Goal: Task Accomplishment & Management: Manage account settings

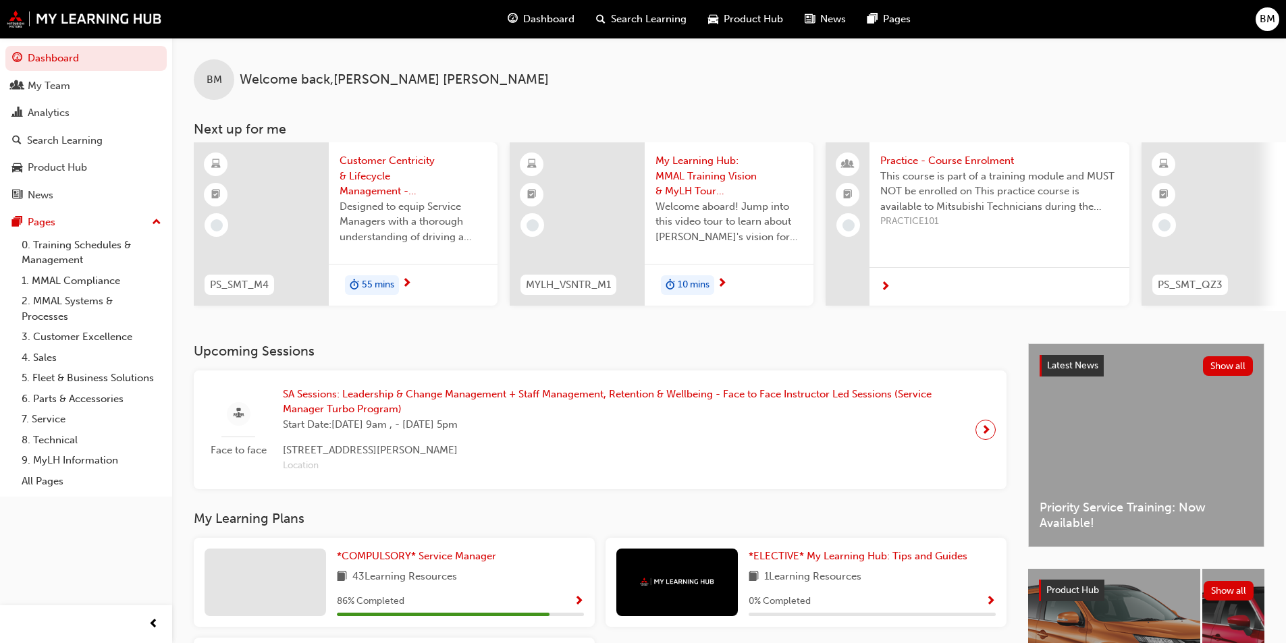
click at [1257, 19] on div "BM" at bounding box center [1267, 19] width 24 height 24
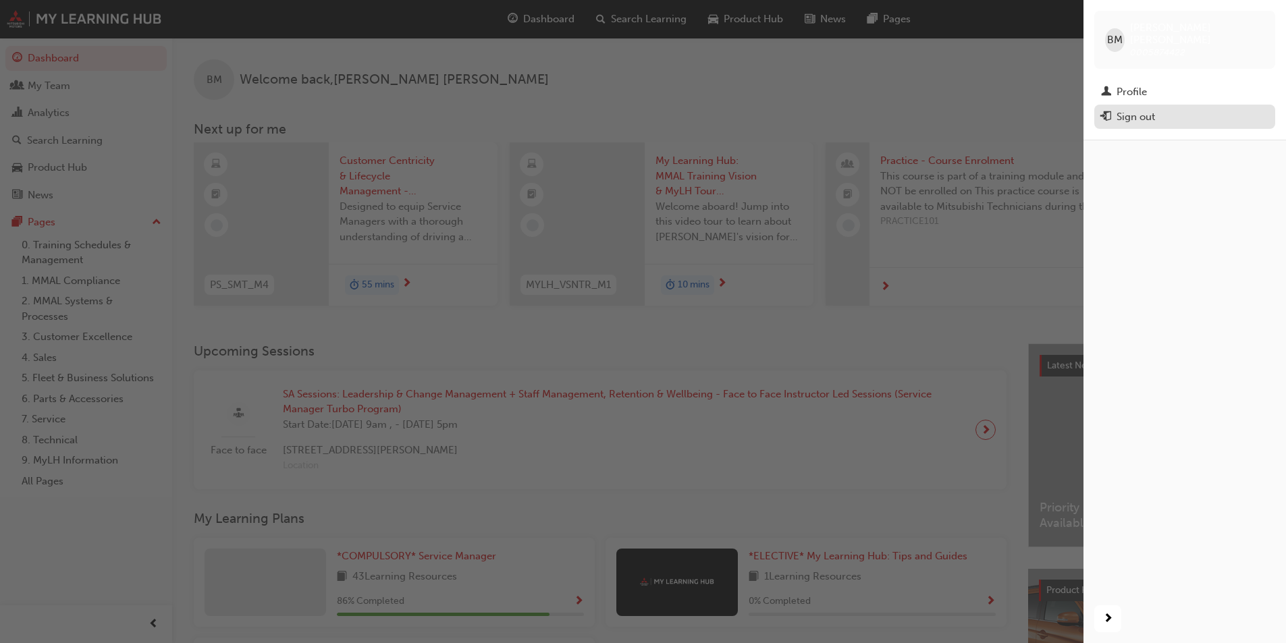
click at [1165, 109] on div "Sign out" at bounding box center [1184, 117] width 167 height 17
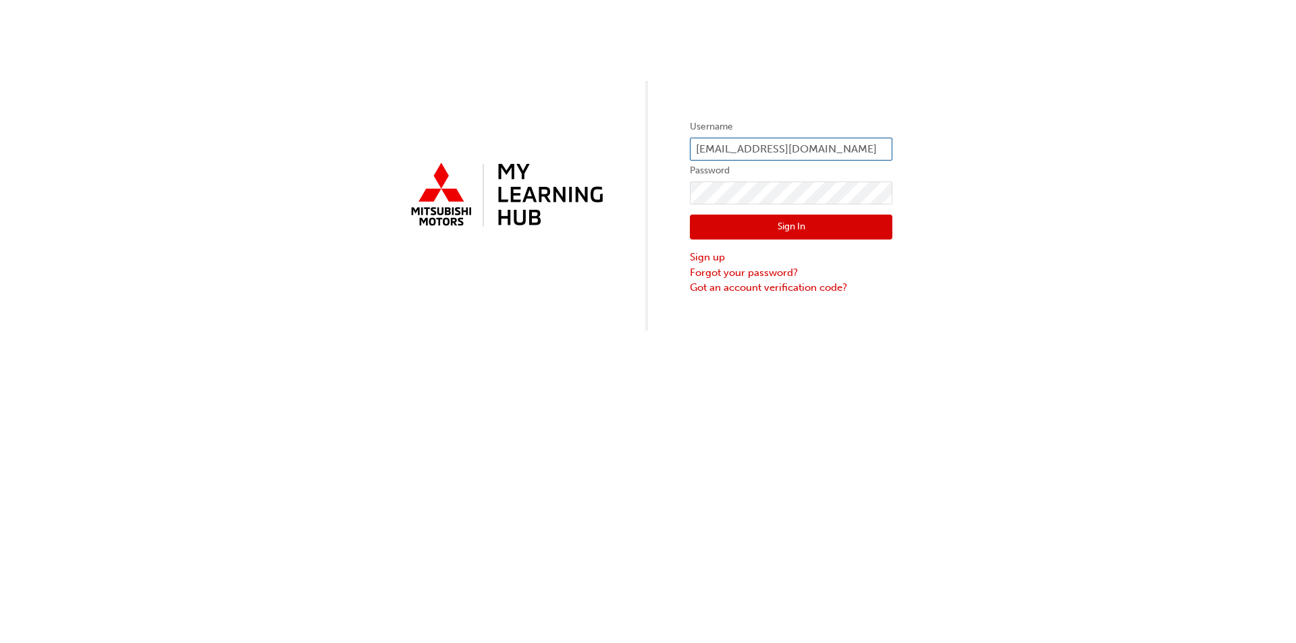
click at [840, 148] on input "[EMAIL_ADDRESS][DOMAIN_NAME]" at bounding box center [791, 149] width 202 height 23
type input "[EMAIL_ADDRESS][DOMAIN_NAME]"
click at [820, 227] on button "Sign In" at bounding box center [791, 228] width 202 height 26
